Goal: Participate in discussion: Engage in conversation with other users on a specific topic

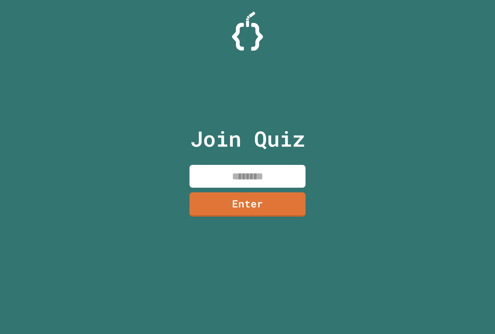
click at [233, 180] on input at bounding box center [248, 176] width 116 height 23
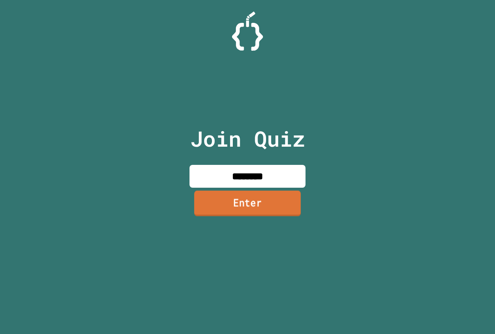
type input "********"
click at [213, 211] on link "Enter" at bounding box center [247, 203] width 107 height 26
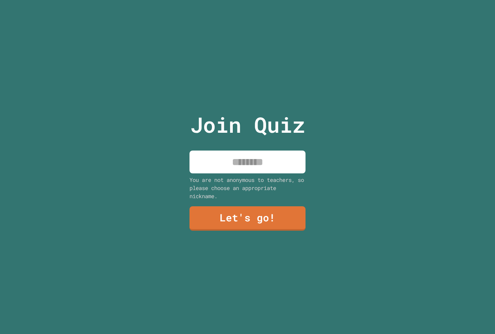
click at [245, 164] on input at bounding box center [248, 161] width 116 height 23
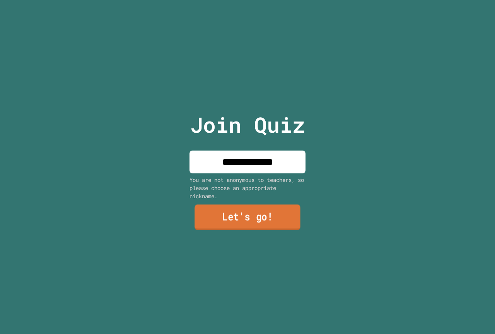
type input "**********"
click at [255, 208] on link "Let's go!" at bounding box center [247, 218] width 113 height 26
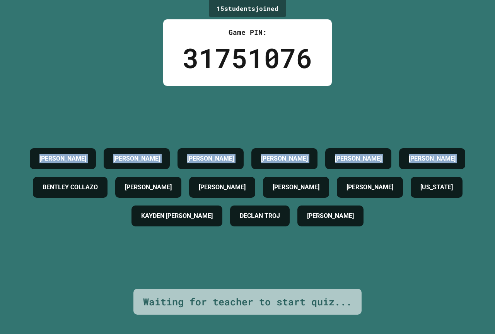
drag, startPoint x: 32, startPoint y: 29, endPoint x: 316, endPoint y: 157, distance: 311.8
click at [322, 158] on div "15 student s joined Game PIN: 31751076 PAYTON WINDON ALIYAH HOWARD CARMELO M EM…" at bounding box center [247, 167] width 495 height 334
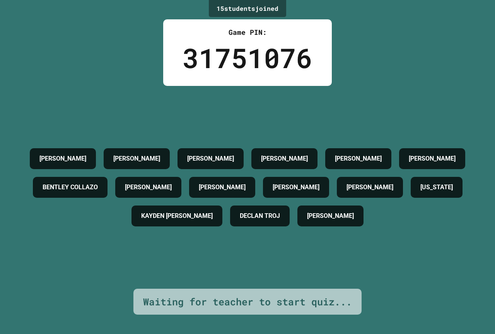
click at [160, 5] on div "15 student s joined Game PIN: 31751076 PAYTON WINDON ALIYAH HOWARD CARMELO M EM…" at bounding box center [247, 167] width 495 height 334
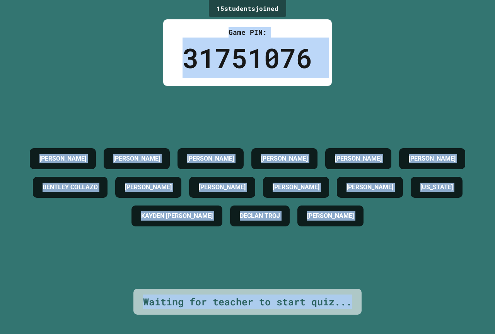
drag, startPoint x: 163, startPoint y: 0, endPoint x: 373, endPoint y: 314, distance: 377.5
click at [373, 314] on div "15 student s joined Game PIN: 31751076 PAYTON WINDON ALIYAH HOWARD CARMELO M EM…" at bounding box center [247, 167] width 495 height 334
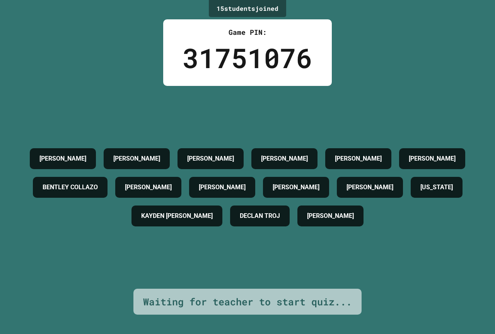
click at [209, 7] on div "15 student s joined" at bounding box center [247, 8] width 77 height 17
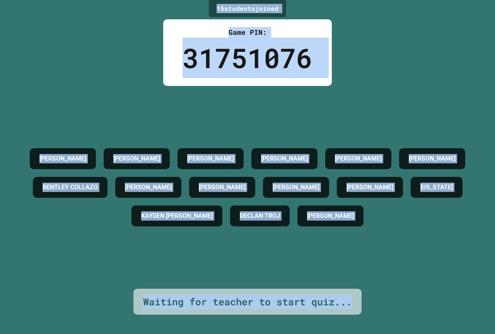
drag, startPoint x: 203, startPoint y: 7, endPoint x: 357, endPoint y: 300, distance: 331.1
click at [357, 300] on div "15 student s joined Game PIN: 31751076 PAYTON WINDON ALIYAH HOWARD CARMELO M EM…" at bounding box center [247, 167] width 495 height 334
click at [361, 277] on div "PAYTON WINDON ALIYAH HOWARD CARMELO M EMERIE MEADE CESLEY STEVENS CADE RIDLEHOO…" at bounding box center [247, 187] width 456 height 203
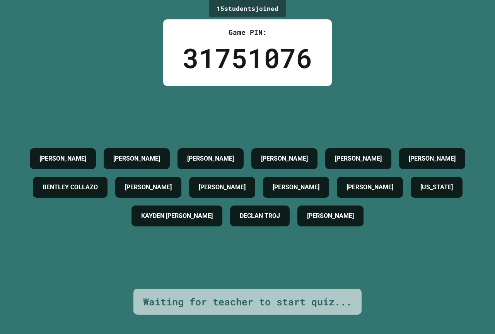
drag, startPoint x: 361, startPoint y: 277, endPoint x: 364, endPoint y: 79, distance: 198.4
click at [364, 79] on div "15 student s joined Game PIN: 31751076 PAYTON WINDON ALIYAH HOWARD CARMELO M EM…" at bounding box center [247, 167] width 495 height 334
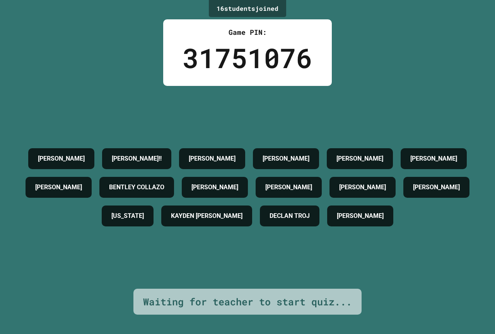
drag, startPoint x: 357, startPoint y: 80, endPoint x: 376, endPoint y: 20, distance: 63.7
click at [376, 20] on div "16 student s joined Game PIN: 31751076 PAYTON WINDON HAYLEE MAYS!! ALIYAH HOWAR…" at bounding box center [247, 167] width 495 height 334
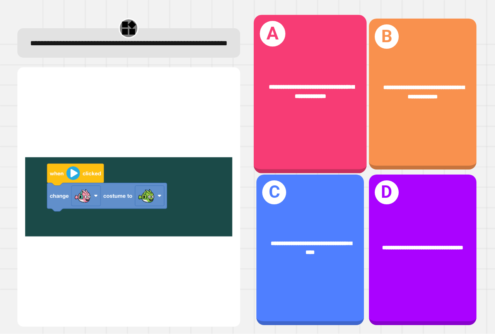
click at [295, 109] on div "**********" at bounding box center [310, 91] width 113 height 43
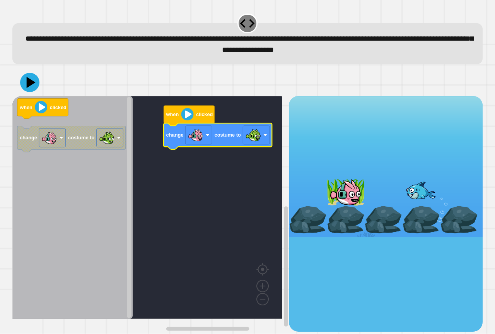
click at [32, 73] on div at bounding box center [247, 82] width 470 height 27
click at [31, 75] on icon at bounding box center [29, 82] width 23 height 23
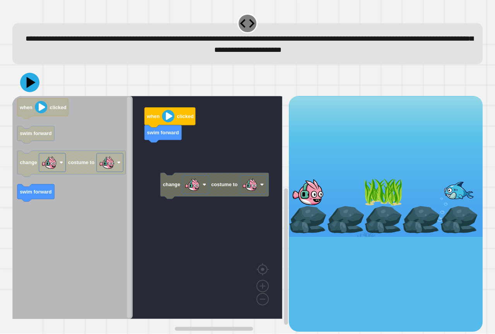
click at [59, 141] on icon "when clicked swim forward change costume to swim forward" at bounding box center [72, 207] width 120 height 223
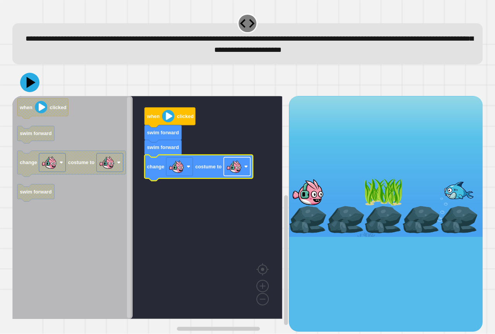
click at [228, 172] on image "Blockly Workspace" at bounding box center [233, 166] width 15 height 15
click at [28, 87] on icon at bounding box center [31, 83] width 11 height 14
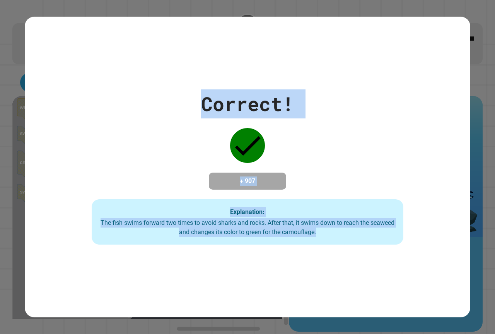
drag, startPoint x: 184, startPoint y: 100, endPoint x: 339, endPoint y: 251, distance: 216.9
click at [339, 252] on div "Correct! + 907 Explanation: The fish swims forward two times to avoid sharks an…" at bounding box center [248, 167] width 446 height 300
click at [153, 153] on div "Correct! + 907 Explanation: The fish swims forward two times to avoid sharks an…" at bounding box center [248, 166] width 446 height 155
click at [147, 146] on div "Correct! + 907 Explanation: The fish swims forward two times to avoid sharks an…" at bounding box center [248, 166] width 446 height 155
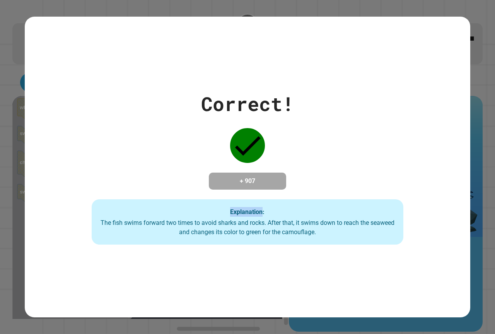
click at [147, 146] on div "Correct! + 907 Explanation: The fish swims forward two times to avoid sharks an…" at bounding box center [248, 166] width 446 height 155
click at [145, 145] on div "Correct! + 907 Explanation: The fish swims forward two times to avoid sharks an…" at bounding box center [248, 166] width 446 height 155
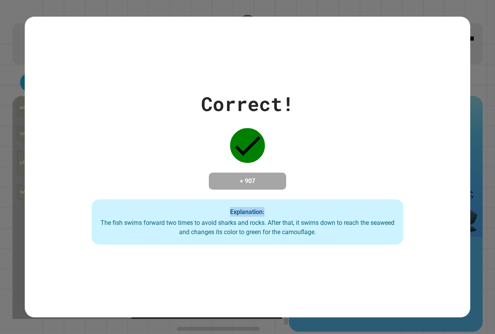
click at [145, 145] on div "Correct! + 907 Explanation: The fish swims forward two times to avoid sharks an…" at bounding box center [248, 166] width 446 height 155
drag, startPoint x: 145, startPoint y: 145, endPoint x: 147, endPoint y: 140, distance: 4.4
click at [145, 144] on div "Correct! + 907 Explanation: The fish swims forward two times to avoid sharks an…" at bounding box center [248, 166] width 446 height 155
click at [147, 140] on div "Correct! + 907 Explanation: The fish swims forward two times to avoid sharks an…" at bounding box center [248, 166] width 446 height 155
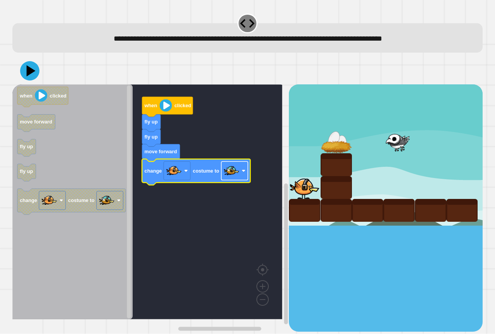
click at [226, 174] on image "Blockly Workspace" at bounding box center [231, 170] width 15 height 15
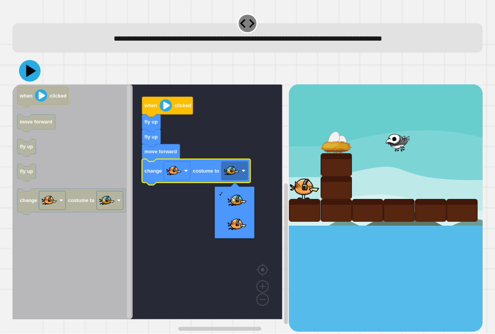
click at [23, 66] on icon at bounding box center [30, 71] width 22 height 22
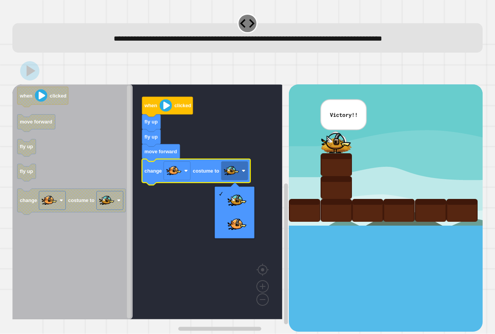
click at [331, 72] on div at bounding box center [247, 70] width 470 height 27
click at [331, 72] on div "**********" at bounding box center [247, 167] width 495 height 334
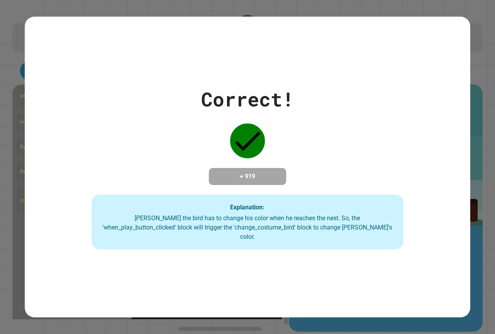
click at [333, 72] on div "Correct! + 919 Explanation: Ollie the bird has to change his color when he reac…" at bounding box center [248, 167] width 446 height 300
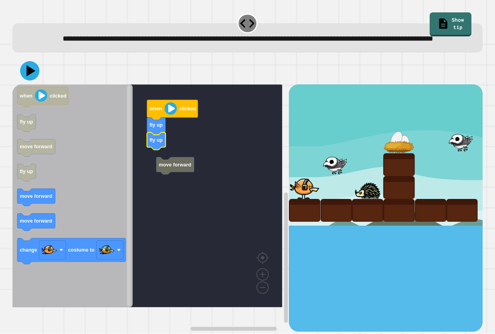
click at [158, 176] on g "move forward when clicked fly up fly up" at bounding box center [152, 195] width 281 height 223
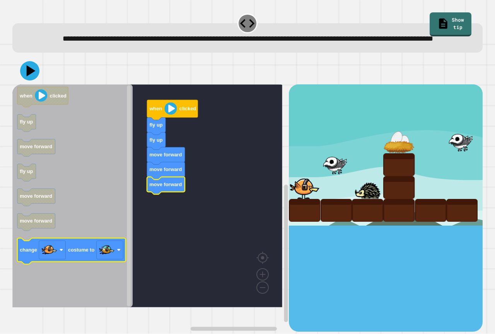
click at [79, 252] on icon "when clicked fly up move forward fly up move forward move forward change costum…" at bounding box center [72, 195] width 120 height 223
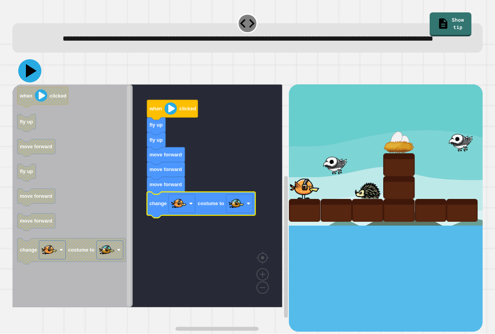
drag, startPoint x: 36, startPoint y: 87, endPoint x: 72, endPoint y: 83, distance: 36.1
click at [40, 82] on button at bounding box center [29, 70] width 23 height 23
click at [76, 84] on div at bounding box center [247, 70] width 470 height 27
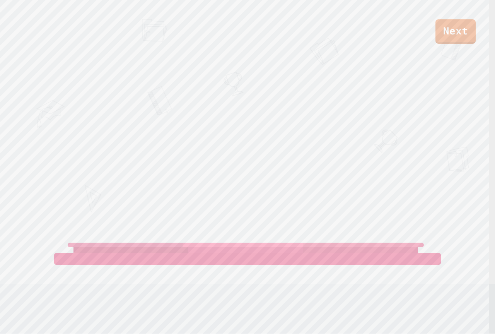
click at [294, 129] on div "Next JUSTIN FULMER DECLAN TROJ KAYDEN DECKER View leaderboard" at bounding box center [247, 167] width 495 height 334
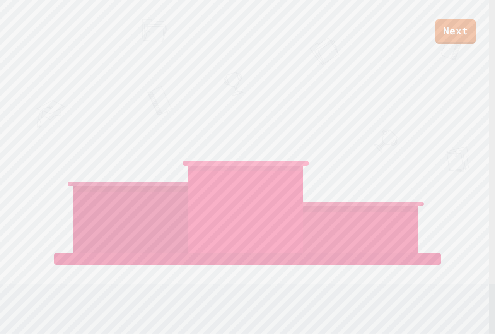
click at [294, 129] on div "DECLAN TROJ" at bounding box center [245, 181] width 115 height 143
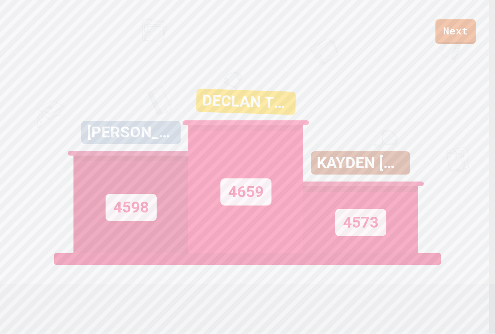
click at [300, 125] on div "JUSTIN FULMER 4598 DECLAN TROJ 4659 KAYDEN DECKER 4573" at bounding box center [247, 156] width 348 height 193
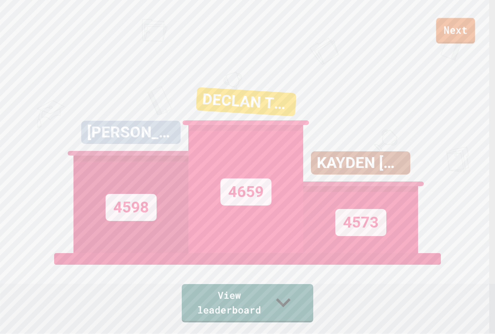
click at [446, 40] on link "Next" at bounding box center [455, 31] width 39 height 26
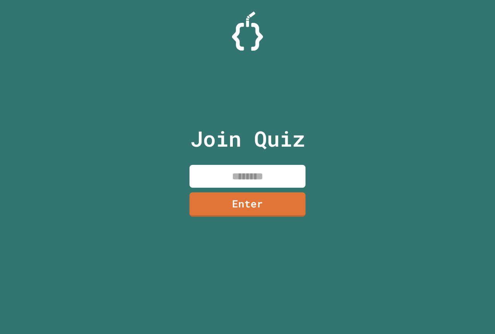
click at [250, 163] on div "Join Quiz Enter" at bounding box center [248, 166] width 130 height 295
click at [250, 165] on input at bounding box center [248, 176] width 116 height 23
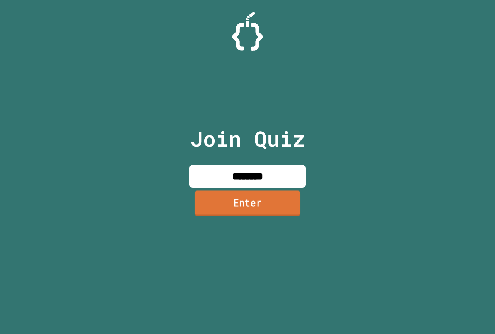
type input "********"
click at [232, 199] on link "Enter" at bounding box center [248, 203] width 106 height 26
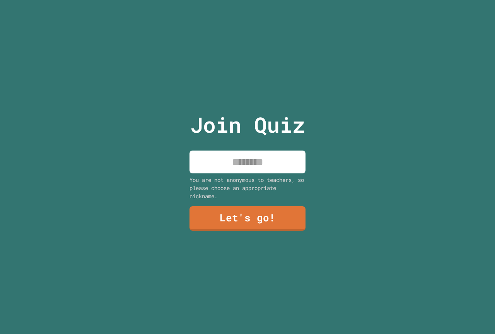
click at [231, 159] on input at bounding box center [248, 161] width 116 height 23
type input "**********"
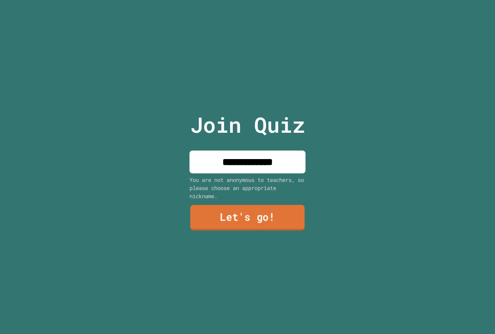
click at [230, 216] on link "Let's go!" at bounding box center [247, 218] width 114 height 26
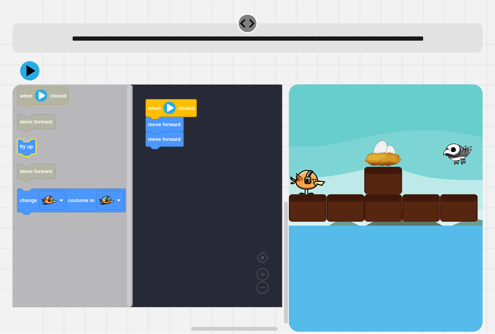
click at [27, 157] on icon "Blockly Workspace" at bounding box center [26, 147] width 19 height 17
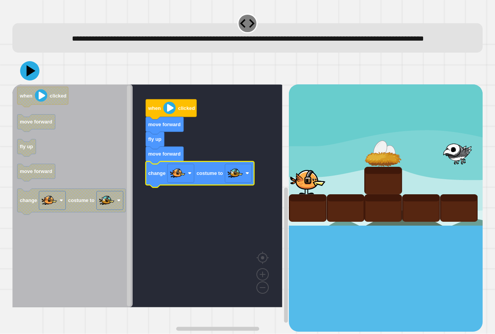
click at [25, 84] on div at bounding box center [247, 70] width 470 height 27
click at [29, 82] on icon at bounding box center [29, 70] width 23 height 23
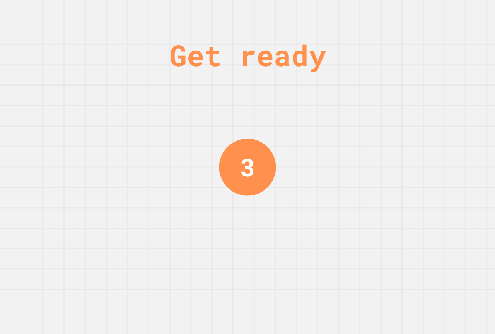
click at [286, 186] on div "Get ready 3" at bounding box center [247, 167] width 495 height 334
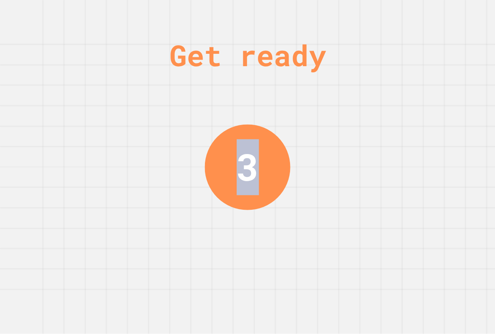
click at [286, 186] on div "Get ready 3" at bounding box center [247, 167] width 495 height 334
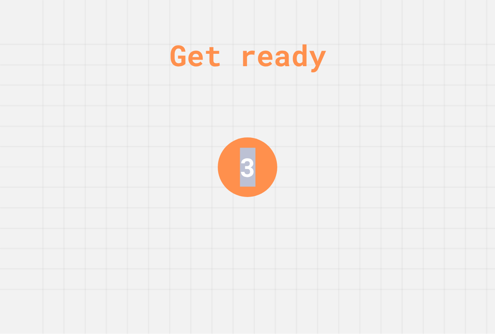
click at [286, 186] on div "Get ready 3" at bounding box center [247, 167] width 495 height 334
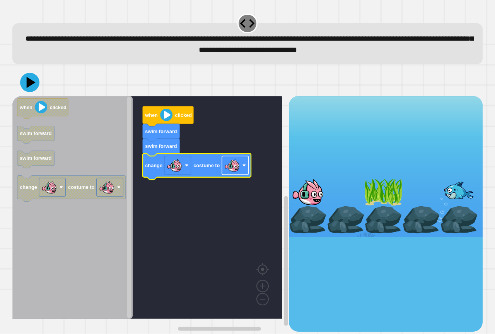
click at [237, 171] on image "Blockly Workspace" at bounding box center [231, 165] width 15 height 15
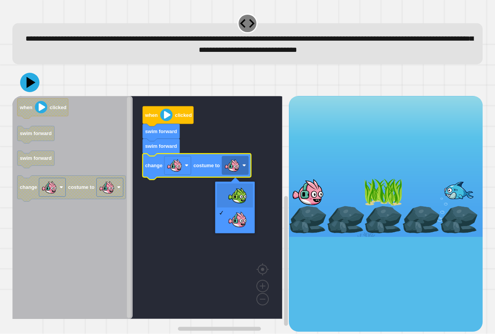
drag, startPoint x: 234, startPoint y: 184, endPoint x: 228, endPoint y: 181, distance: 7.3
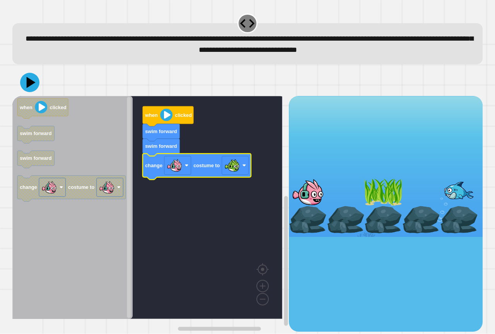
click at [24, 95] on div at bounding box center [247, 82] width 470 height 27
click at [34, 89] on icon at bounding box center [29, 82] width 19 height 19
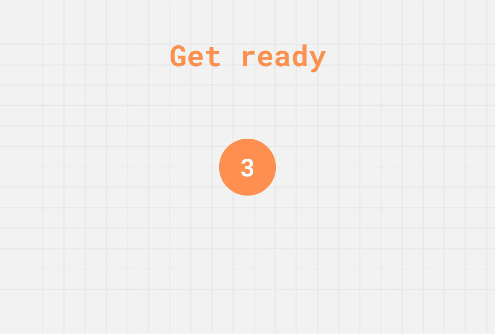
drag, startPoint x: 283, startPoint y: 92, endPoint x: 278, endPoint y: 90, distance: 5.9
click at [278, 90] on div "Get ready 3" at bounding box center [247, 167] width 495 height 334
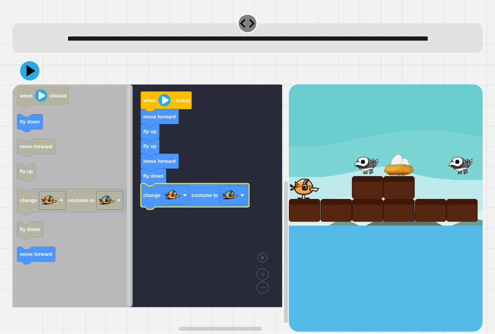
drag, startPoint x: 33, startPoint y: 96, endPoint x: 32, endPoint y: 90, distance: 5.5
click at [32, 84] on div at bounding box center [247, 70] width 470 height 27
click at [31, 78] on icon at bounding box center [31, 71] width 11 height 14
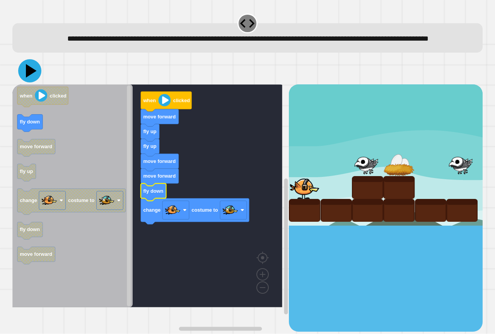
click at [32, 76] on icon at bounding box center [29, 70] width 23 height 23
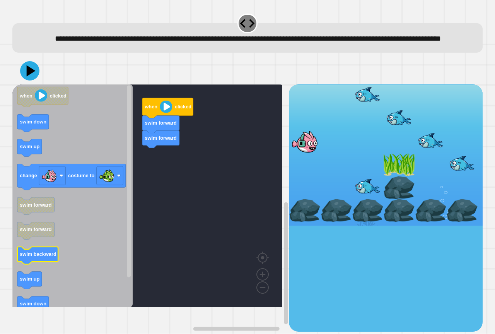
click at [51, 260] on icon "Blockly Workspace" at bounding box center [37, 255] width 41 height 17
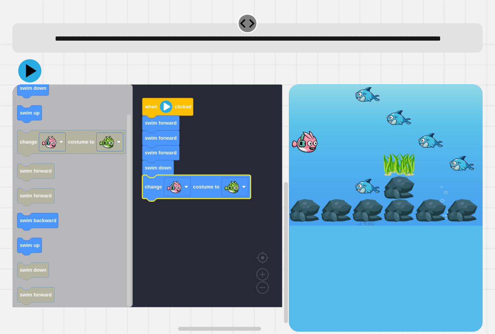
click at [31, 79] on icon at bounding box center [29, 70] width 23 height 23
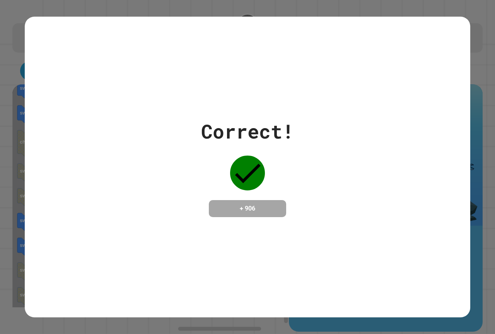
click at [0, 302] on div "Correct! + 906" at bounding box center [247, 167] width 495 height 334
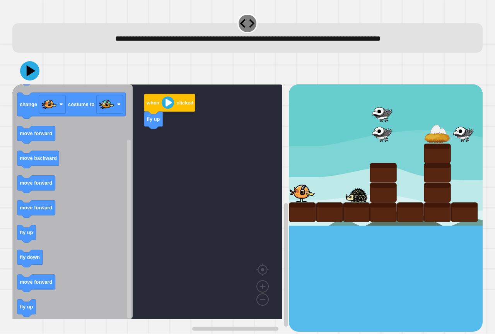
click at [85, 240] on icon "when clicked fly up move forward change costume to move forward move backward m…" at bounding box center [72, 201] width 120 height 235
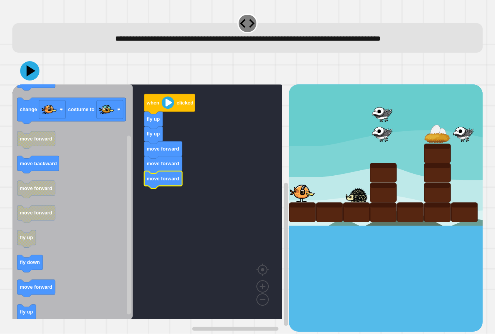
drag, startPoint x: 320, startPoint y: 190, endPoint x: 320, endPoint y: 181, distance: 8.5
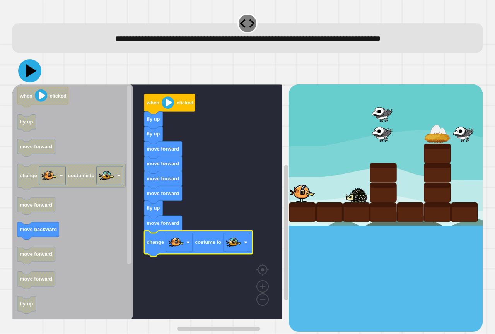
click at [27, 66] on icon at bounding box center [29, 70] width 23 height 23
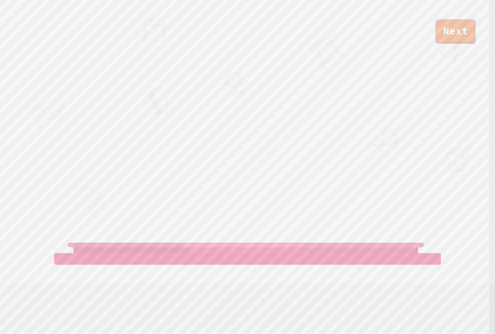
click at [314, 76] on div "Next ELAINE B DECLAN TROJ KAYDEN DECKER View leaderboard" at bounding box center [247, 167] width 495 height 334
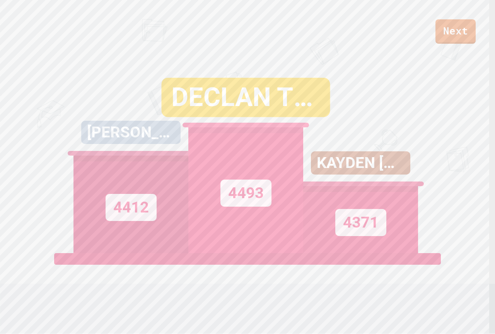
drag, startPoint x: 309, startPoint y: 80, endPoint x: 298, endPoint y: 81, distance: 10.5
click at [298, 81] on div "DECLAN TROJ 4493" at bounding box center [245, 156] width 115 height 193
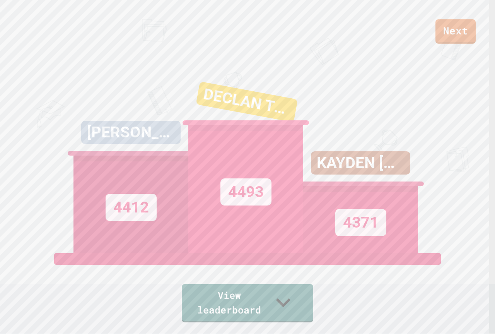
click at [452, 17] on div "Next" at bounding box center [247, 22] width 495 height 44
drag, startPoint x: 452, startPoint y: 17, endPoint x: 450, endPoint y: 24, distance: 7.0
click at [451, 20] on div "Next" at bounding box center [247, 22] width 495 height 44
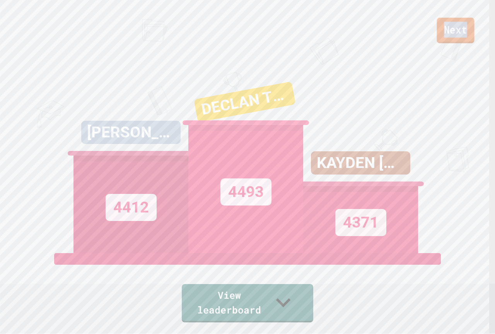
click at [450, 24] on link "Next" at bounding box center [456, 31] width 38 height 26
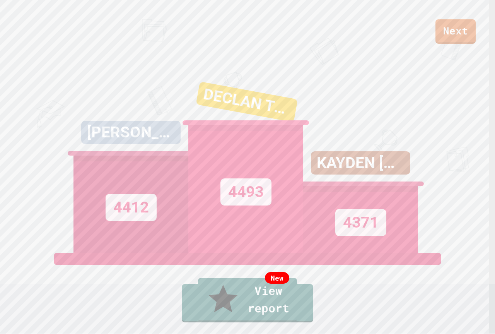
drag, startPoint x: 244, startPoint y: 208, endPoint x: 261, endPoint y: 193, distance: 22.7
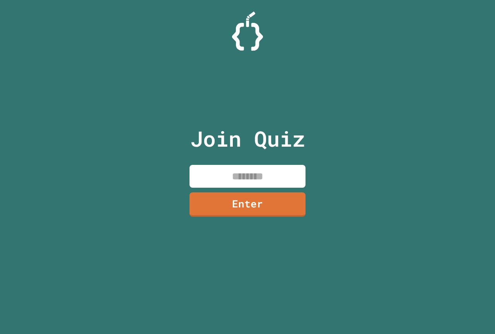
click at [254, 170] on input at bounding box center [248, 176] width 116 height 23
paste input
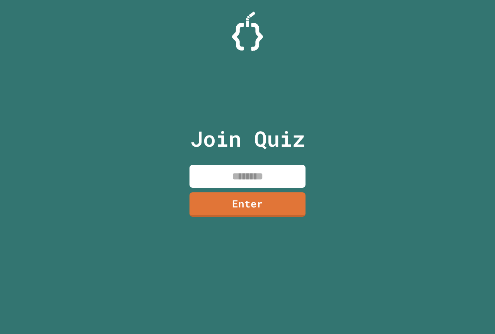
paste input
paste input "********"
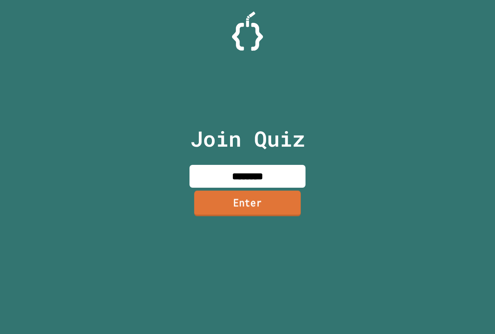
type input "********"
click at [257, 215] on link "Enter" at bounding box center [247, 203] width 107 height 26
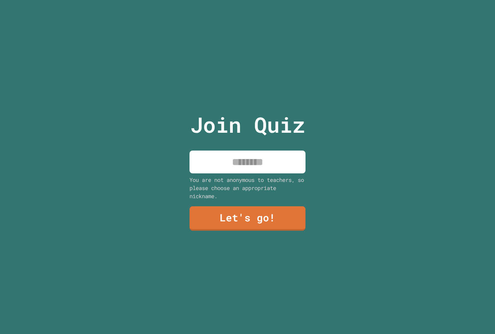
click at [246, 166] on input at bounding box center [248, 161] width 116 height 23
type input "**********"
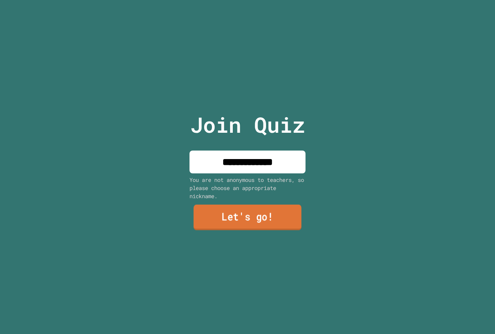
click at [249, 217] on link "Let's go!" at bounding box center [248, 218] width 108 height 26
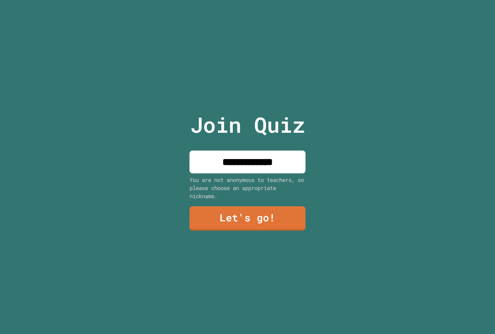
click at [248, 0] on div at bounding box center [248, 0] width 0 height 0
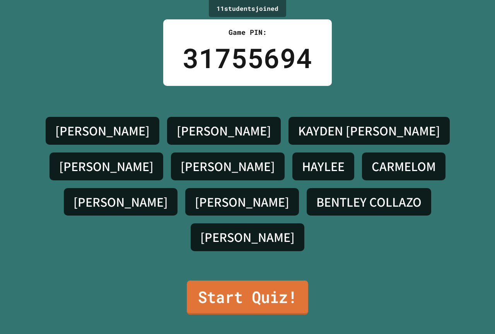
click at [239, 288] on link "Start Quiz!" at bounding box center [247, 297] width 121 height 34
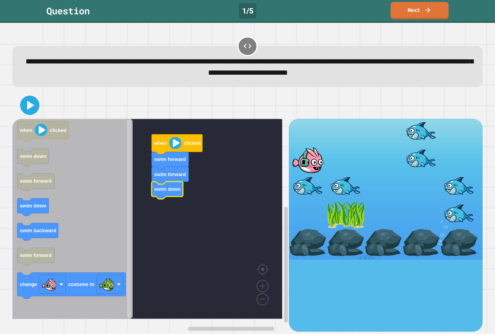
click at [41, 198] on icon "Blockly Workspace" at bounding box center [72, 219] width 120 height 200
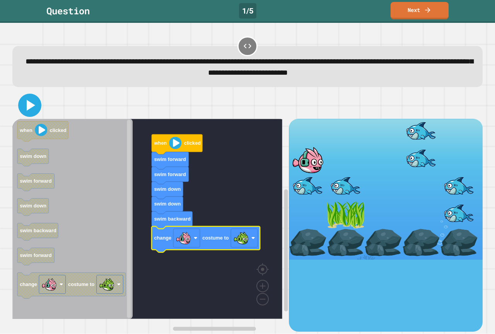
click at [37, 108] on icon at bounding box center [29, 105] width 19 height 19
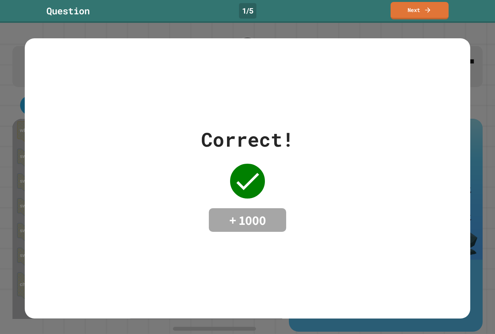
click at [263, 128] on div "Correct!" at bounding box center [247, 139] width 93 height 29
click at [417, 15] on link "Next" at bounding box center [419, 10] width 56 height 18
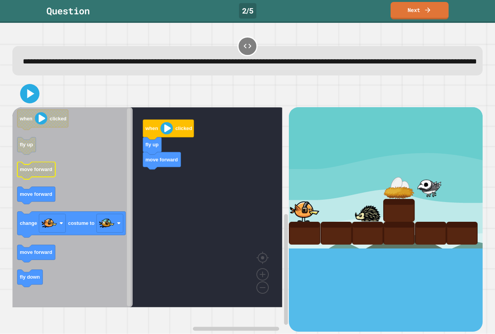
click at [32, 192] on icon "when clicked fly up move forward move forward change costume to move forward fl…" at bounding box center [72, 207] width 120 height 200
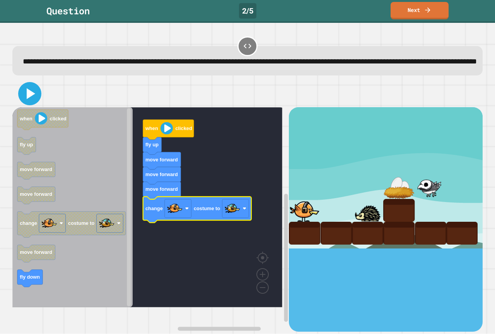
click at [28, 103] on icon at bounding box center [29, 93] width 19 height 19
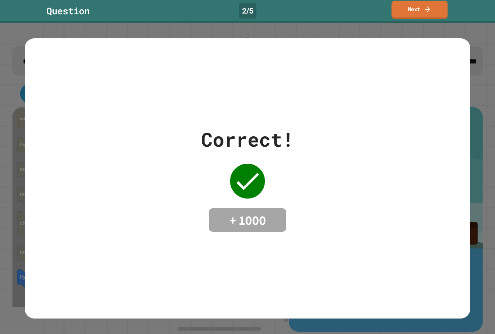
click at [432, 15] on link "Next" at bounding box center [419, 10] width 56 height 18
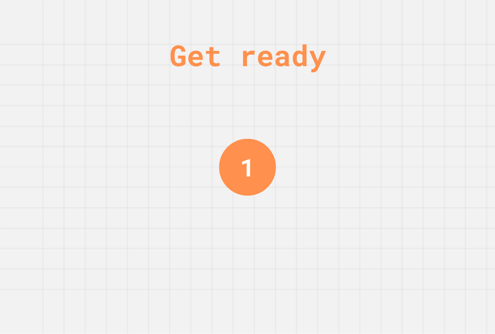
click at [389, 84] on div "Get ready 1" at bounding box center [247, 167] width 495 height 334
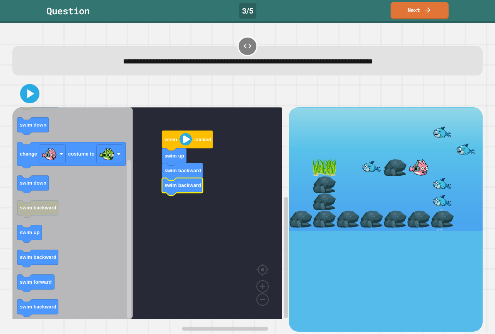
click at [95, 197] on icon "Blockly Workspace" at bounding box center [72, 213] width 120 height 212
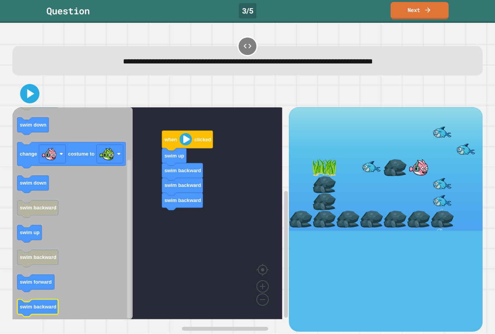
click at [47, 316] on rect "Blockly Workspace" at bounding box center [37, 307] width 41 height 17
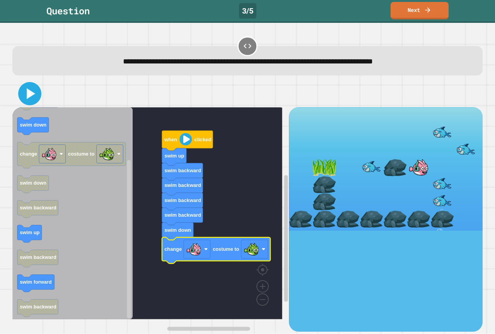
drag, startPoint x: 29, startPoint y: 92, endPoint x: 42, endPoint y: 95, distance: 13.0
click at [31, 93] on icon at bounding box center [31, 93] width 9 height 11
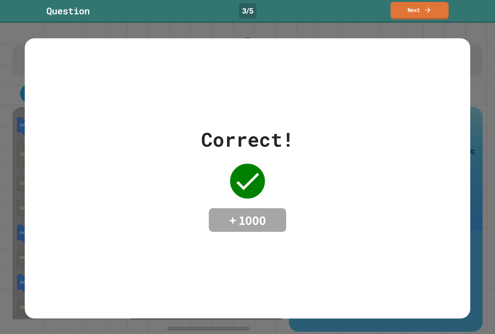
click at [259, 160] on div "Correct! + 1000" at bounding box center [247, 178] width 93 height 107
click at [258, 166] on icon at bounding box center [247, 181] width 31 height 31
click at [425, 9] on icon at bounding box center [426, 9] width 7 height 8
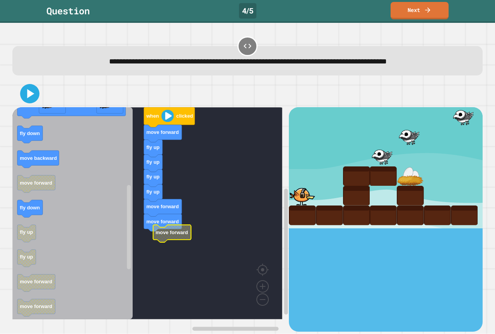
click at [171, 237] on g "when clicked move forward fly up fly up fly up fly up move forward move forward…" at bounding box center [152, 213] width 281 height 212
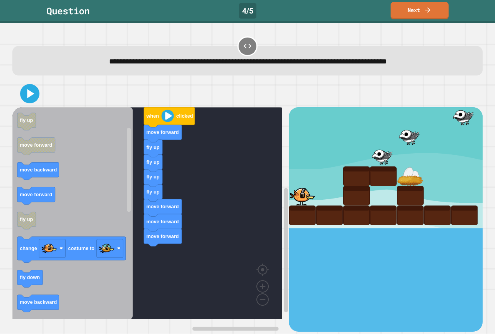
click at [98, 188] on icon "when clicked fly down fly up move forward move backward move forward fly up cha…" at bounding box center [72, 213] width 120 height 212
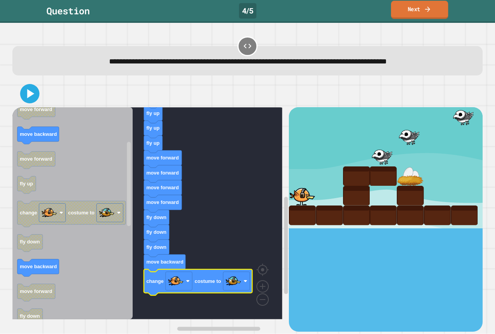
click at [425, 16] on link "Next" at bounding box center [419, 10] width 57 height 18
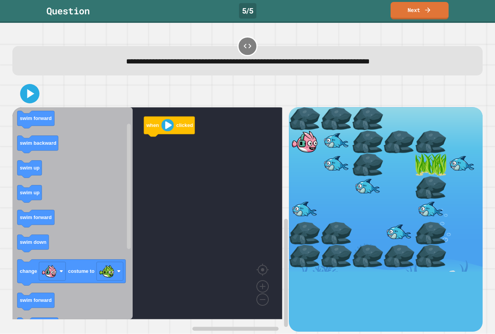
click at [83, 243] on icon "when clicked swim forward swim backward swim up swim up swim forward swim down …" at bounding box center [72, 213] width 120 height 212
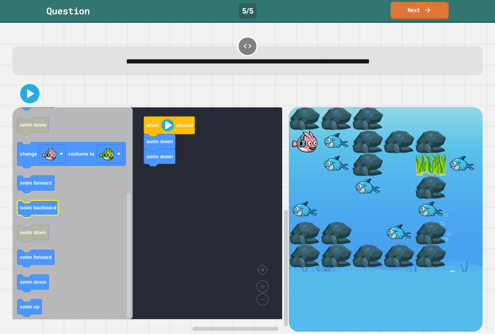
click at [57, 210] on icon "Blockly Workspace" at bounding box center [37, 208] width 41 height 17
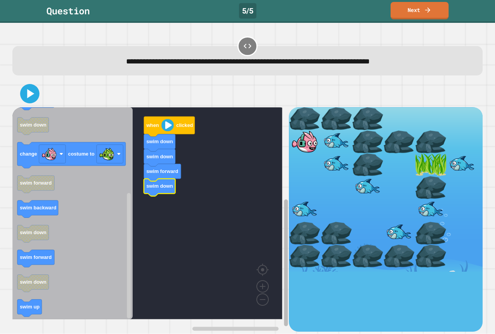
click at [289, 197] on div "when clicked swim down swim down swim forward swim down when clicked swim forwa…" at bounding box center [247, 219] width 470 height 224
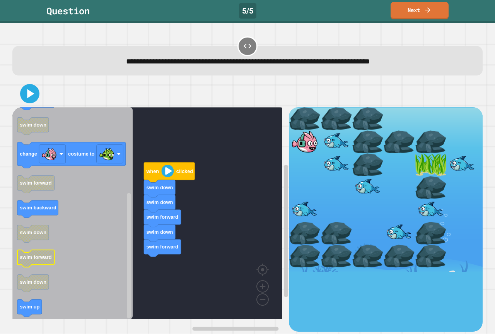
click at [52, 257] on g "when clicked swim forward swim backward swim up swim up swim forward swim down …" at bounding box center [71, 141] width 108 height 350
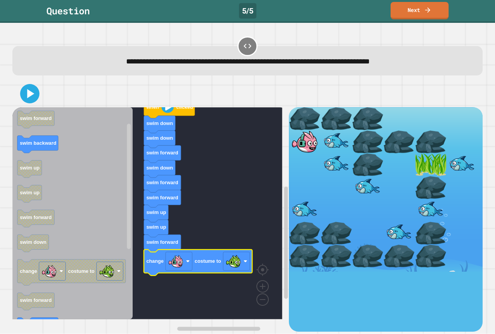
click at [20, 94] on div at bounding box center [247, 93] width 470 height 27
click at [25, 94] on icon at bounding box center [29, 93] width 19 height 19
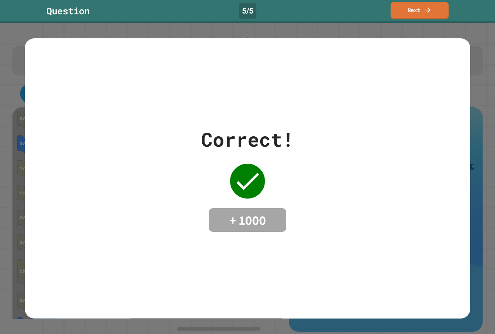
click at [265, 208] on div "+ 1000" at bounding box center [247, 220] width 77 height 24
click at [423, 15] on link "Next" at bounding box center [419, 10] width 59 height 18
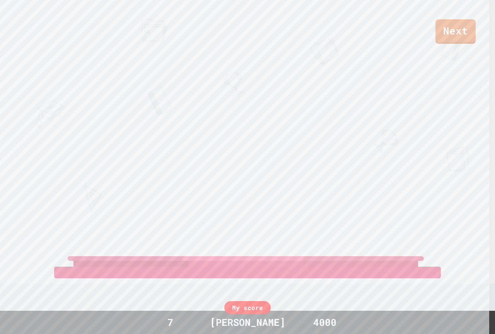
click at [415, 39] on div "Next" at bounding box center [247, 22] width 495 height 44
click at [414, 39] on div "Next" at bounding box center [247, 22] width 495 height 44
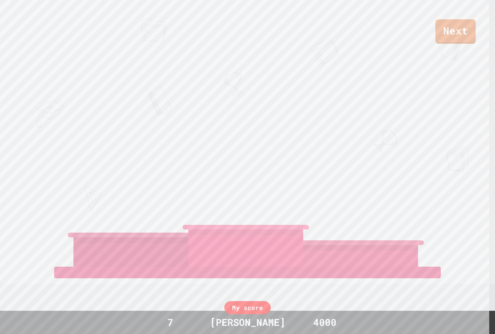
drag, startPoint x: 412, startPoint y: 40, endPoint x: 408, endPoint y: 46, distance: 7.2
click at [411, 41] on div "Next" at bounding box center [247, 22] width 495 height 44
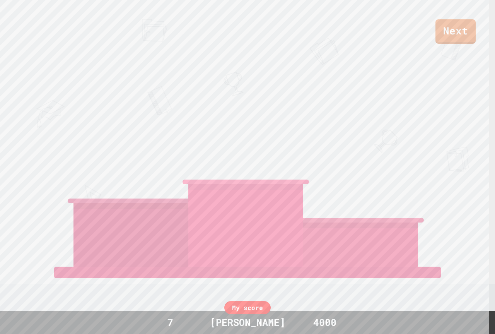
click at [407, 47] on div "Next KAYDEN DECKER DECLAN TROJANWS PAYTON WINDON View leaderboard" at bounding box center [247, 167] width 495 height 334
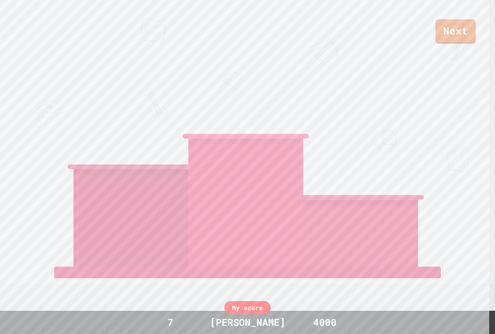
click at [393, 56] on div "Next KAYDEN DECKER DECLAN TROJANWS PAYTON WINDON View leaderboard" at bounding box center [247, 167] width 495 height 334
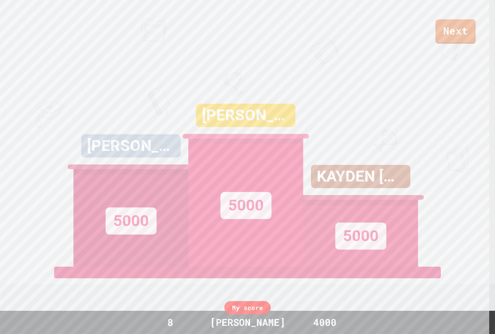
click at [377, 64] on div "Next CESLEY STEVENS 5000 DECLAN TROJANWS 5000 KAYDEN DECKER 5000 View leaderboa…" at bounding box center [247, 167] width 495 height 334
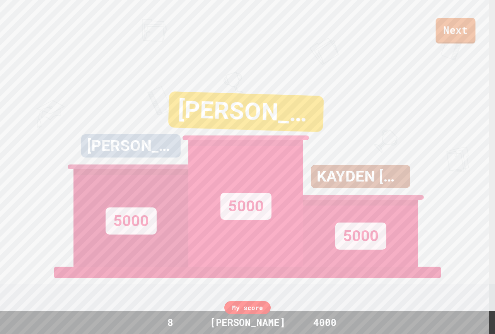
click at [446, 34] on link "Next" at bounding box center [456, 31] width 40 height 26
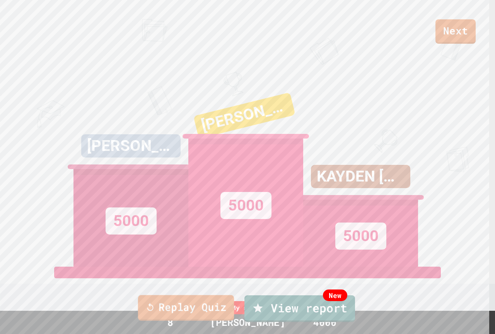
click at [200, 308] on link "Replay Quiz" at bounding box center [186, 308] width 96 height 26
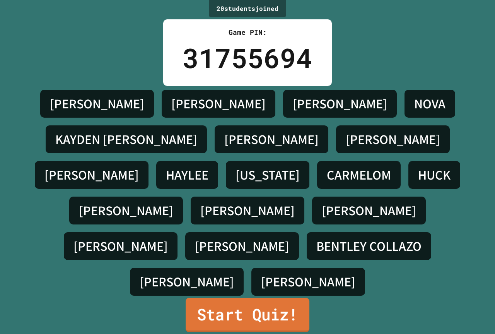
click at [211, 299] on link "Start Quiz!" at bounding box center [248, 315] width 124 height 34
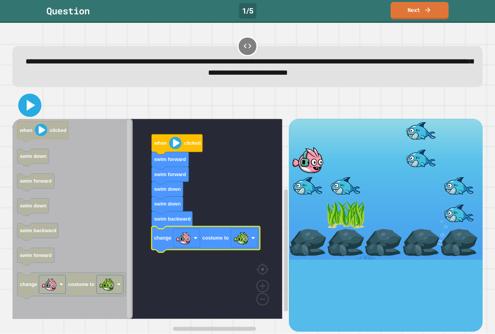
drag, startPoint x: 29, startPoint y: 104, endPoint x: 111, endPoint y: 128, distance: 85.6
click at [43, 111] on div at bounding box center [247, 105] width 470 height 27
drag, startPoint x: 31, startPoint y: 104, endPoint x: 36, endPoint y: 109, distance: 7.4
click at [33, 107] on icon at bounding box center [31, 105] width 9 height 11
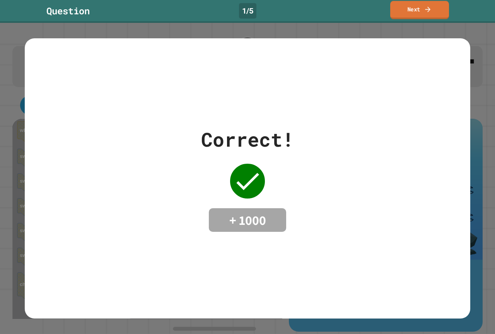
click at [408, 16] on link "Next" at bounding box center [419, 10] width 59 height 18
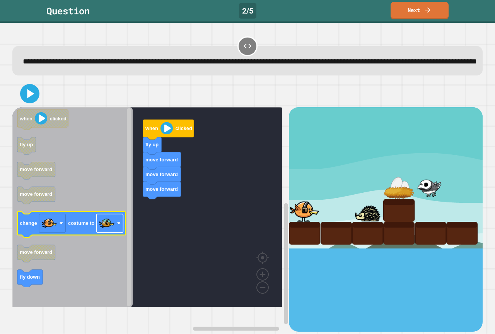
click at [98, 232] on rect "Blockly Workspace" at bounding box center [110, 223] width 27 height 19
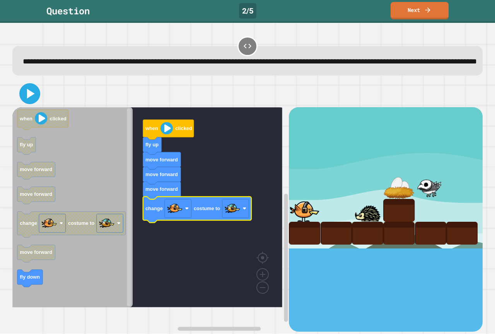
click at [29, 99] on icon at bounding box center [31, 94] width 8 height 10
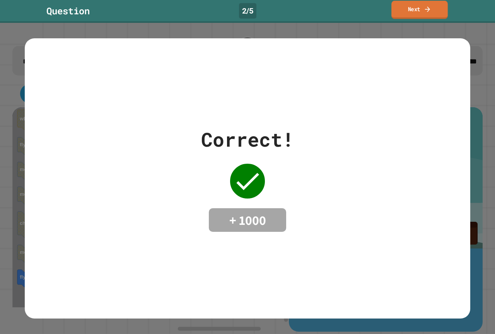
click at [418, 7] on link "Next" at bounding box center [419, 10] width 56 height 18
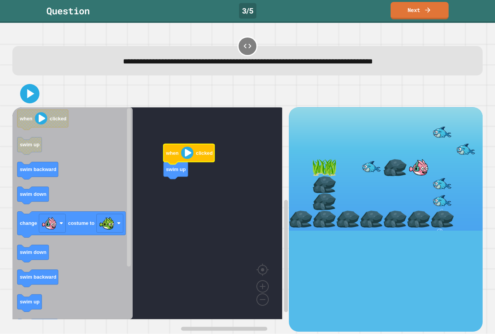
click at [187, 152] on image "Blockly Workspace" at bounding box center [187, 153] width 12 height 12
click at [167, 181] on rect "Blockly Workspace" at bounding box center [147, 213] width 270 height 212
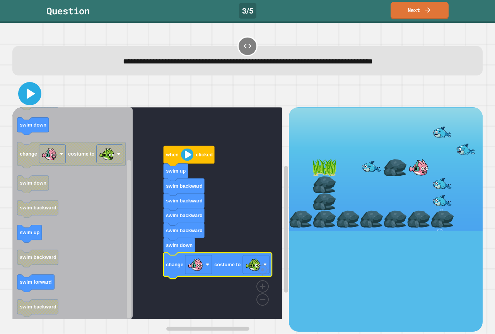
click at [36, 90] on icon at bounding box center [29, 93] width 19 height 19
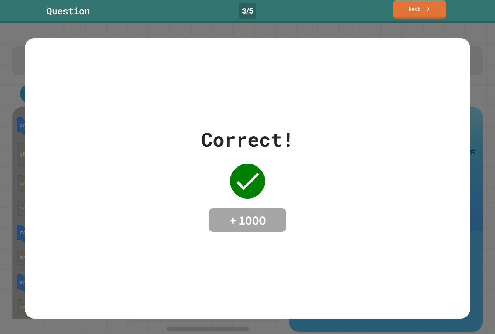
click at [405, 13] on link "Next" at bounding box center [419, 9] width 53 height 18
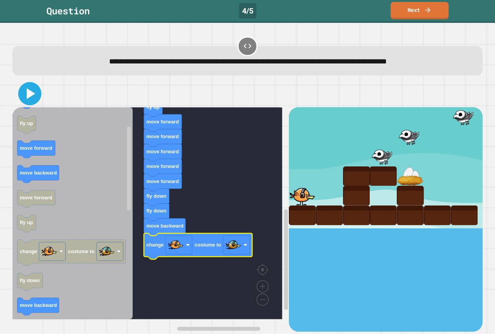
click at [33, 92] on icon at bounding box center [29, 93] width 19 height 19
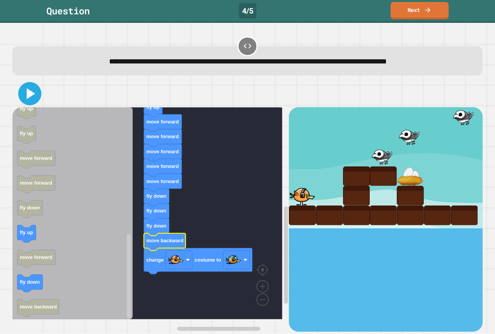
click at [36, 101] on icon at bounding box center [29, 93] width 19 height 19
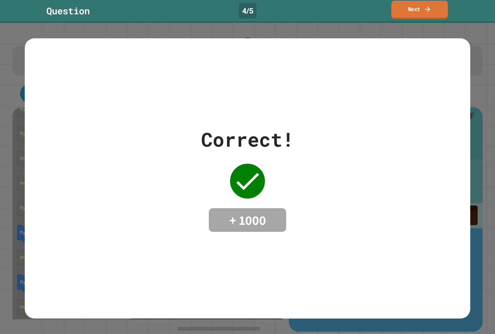
click at [415, 12] on link "Next" at bounding box center [419, 10] width 56 height 18
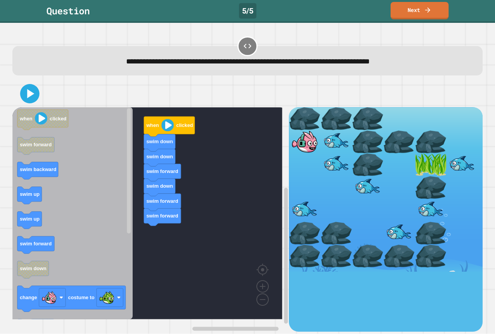
click at [72, 213] on icon "when clicked swim forward swim backward swim up swim up swim forward swim down …" at bounding box center [72, 213] width 120 height 212
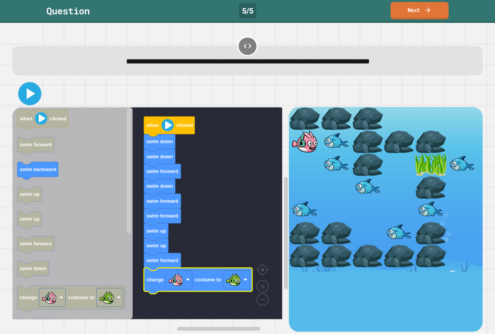
click at [19, 86] on div at bounding box center [247, 93] width 470 height 27
click at [35, 92] on icon at bounding box center [29, 93] width 19 height 19
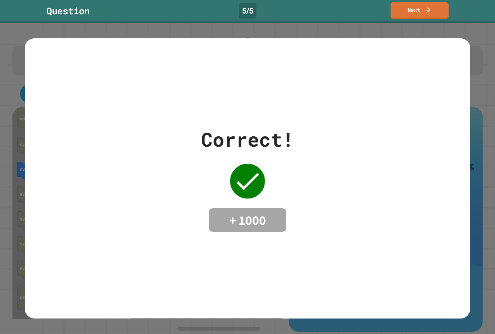
click at [304, 120] on div "Correct! + 1000" at bounding box center [248, 178] width 446 height 280
click at [397, 10] on link "Next" at bounding box center [419, 10] width 59 height 18
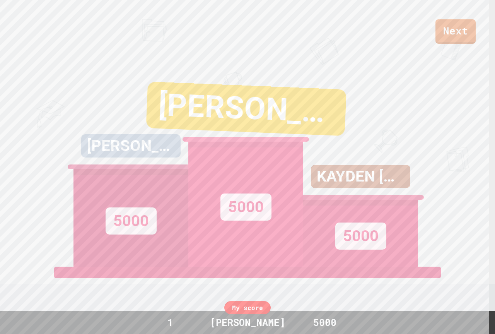
click at [372, 82] on div "KAYDEN DECKER 5000" at bounding box center [360, 169] width 115 height 193
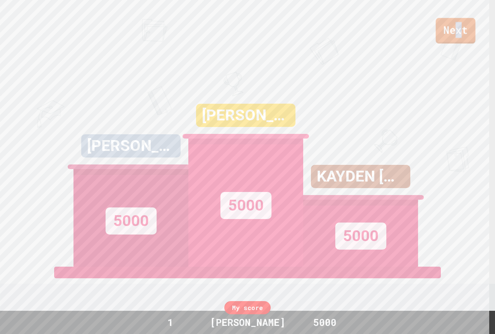
drag, startPoint x: 460, startPoint y: 29, endPoint x: 454, endPoint y: 31, distance: 6.6
click at [454, 31] on link "Next" at bounding box center [456, 31] width 40 height 26
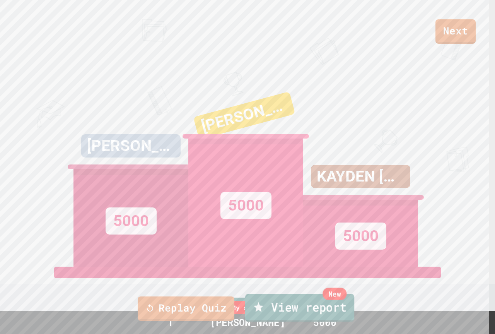
click at [306, 302] on link "New View report" at bounding box center [299, 308] width 109 height 28
